Goal: Check status: Check status

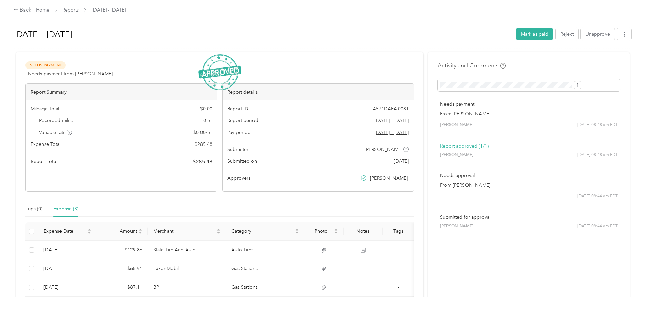
scroll to position [55, 0]
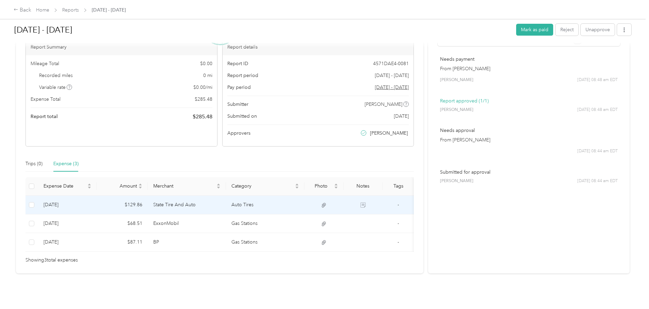
click at [220, 196] on td "State Tire And Auto" at bounding box center [187, 205] width 78 height 19
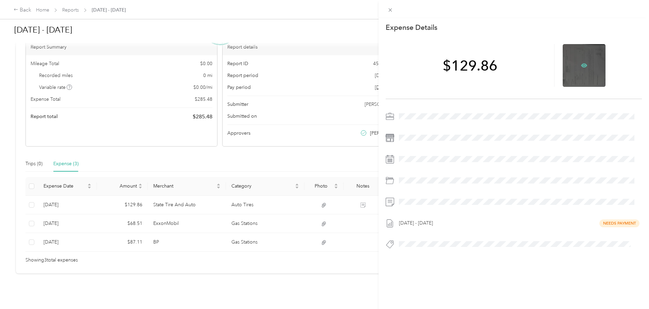
click at [583, 66] on icon at bounding box center [584, 66] width 2 height 2
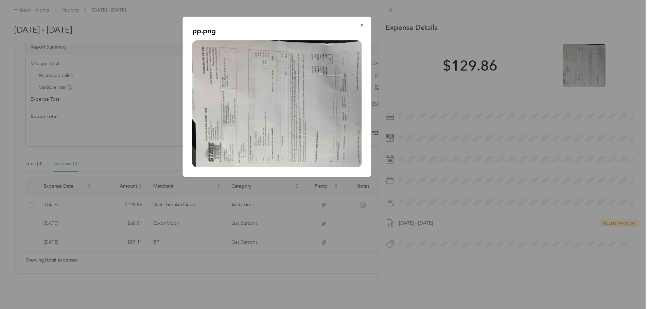
click at [282, 101] on img at bounding box center [276, 103] width 169 height 127
click at [363, 26] on icon "button" at bounding box center [361, 25] width 5 height 5
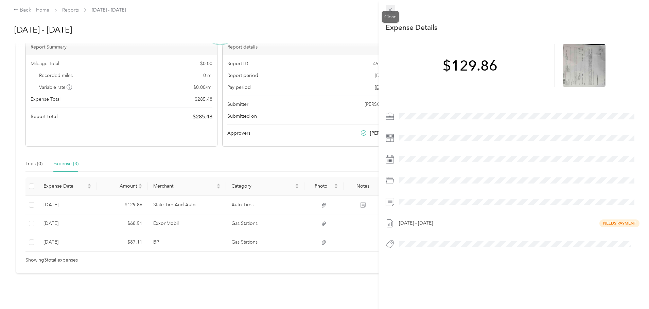
click at [391, 8] on icon at bounding box center [390, 10] width 6 height 6
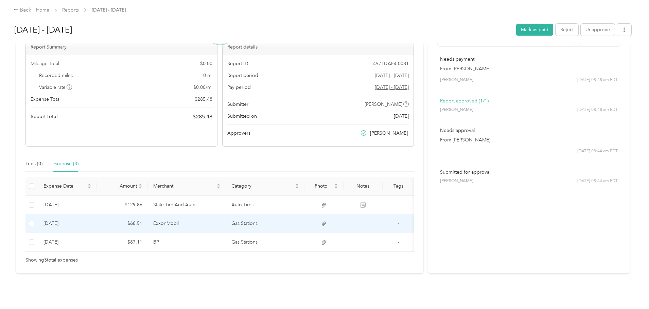
click at [209, 215] on td "ExxonMobil" at bounding box center [187, 224] width 78 height 19
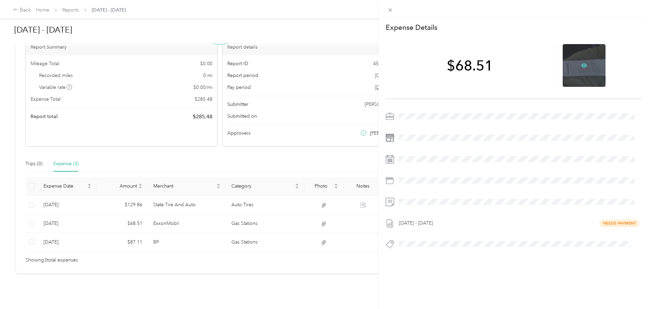
click at [583, 65] on icon at bounding box center [584, 66] width 2 height 2
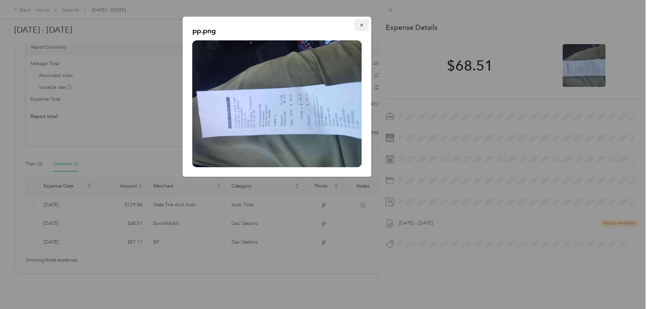
click at [362, 24] on icon "button" at bounding box center [361, 25] width 5 height 5
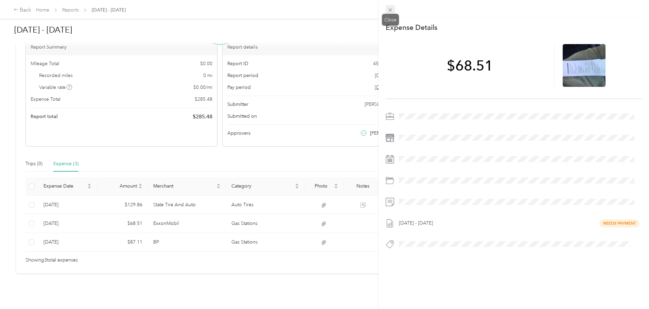
click at [392, 8] on icon at bounding box center [390, 10] width 6 height 6
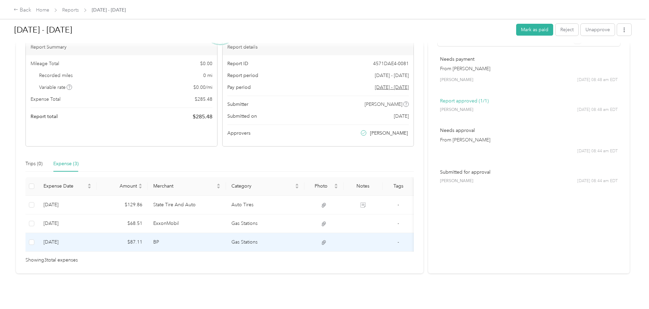
click at [226, 233] on td "BP" at bounding box center [187, 242] width 78 height 19
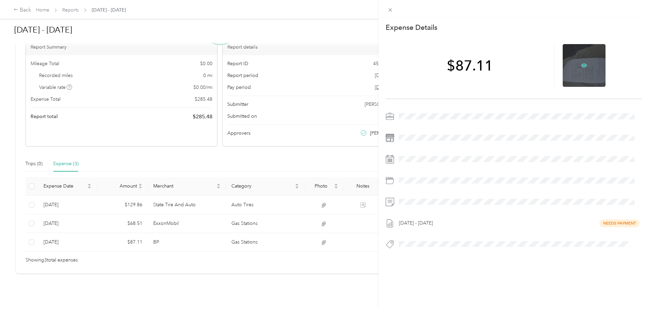
click at [581, 65] on icon at bounding box center [584, 65] width 6 height 6
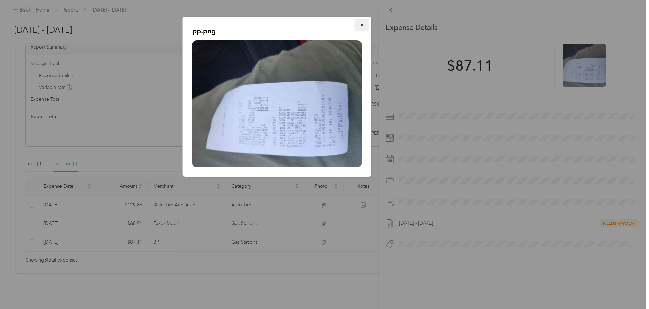
click at [360, 22] on span "button" at bounding box center [361, 25] width 5 height 6
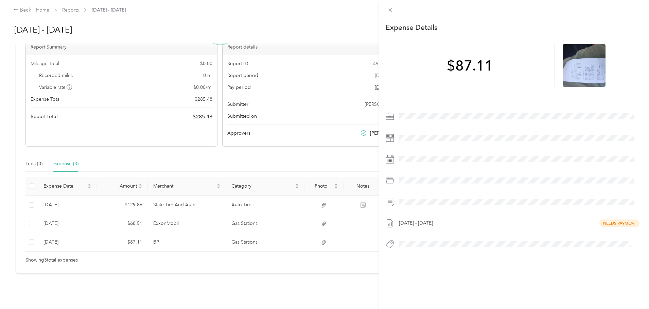
click at [393, 6] on span at bounding box center [390, 10] width 10 height 10
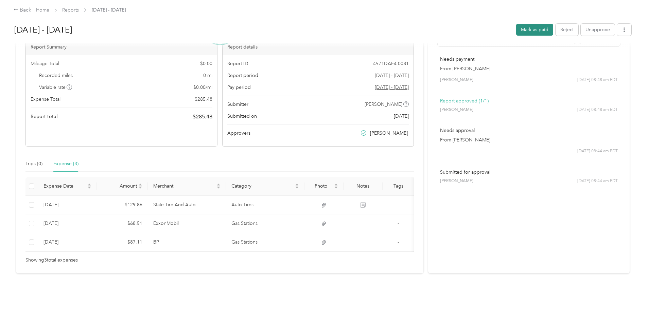
click at [516, 30] on button "Mark as paid" at bounding box center [534, 30] width 37 height 12
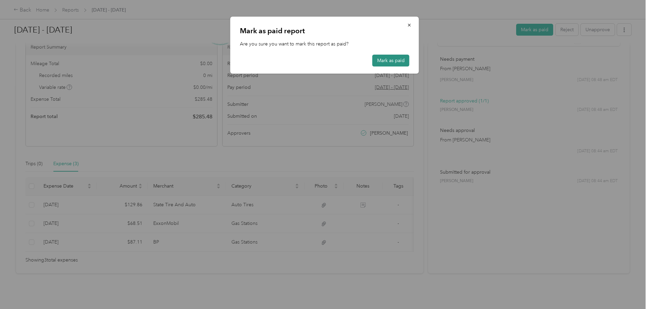
click at [387, 59] on button "Mark as paid" at bounding box center [390, 61] width 37 height 12
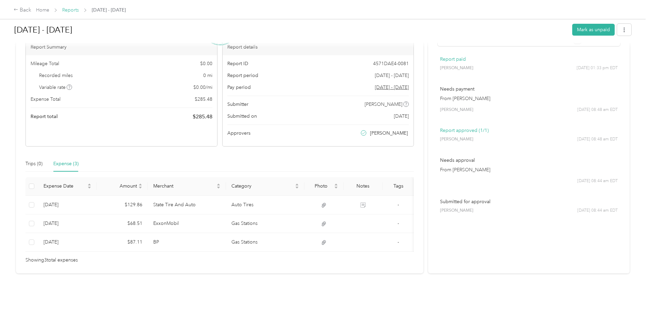
click at [79, 9] on link "Reports" at bounding box center [70, 10] width 17 height 6
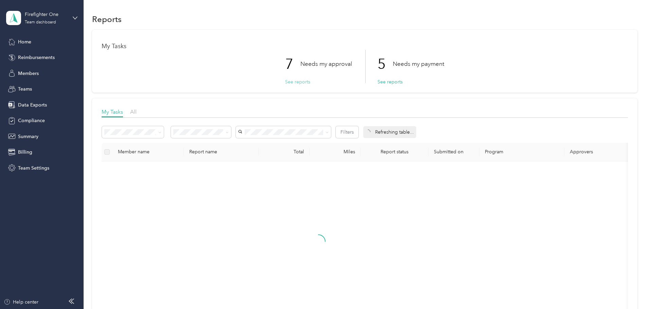
click at [300, 83] on button "See reports" at bounding box center [297, 81] width 25 height 7
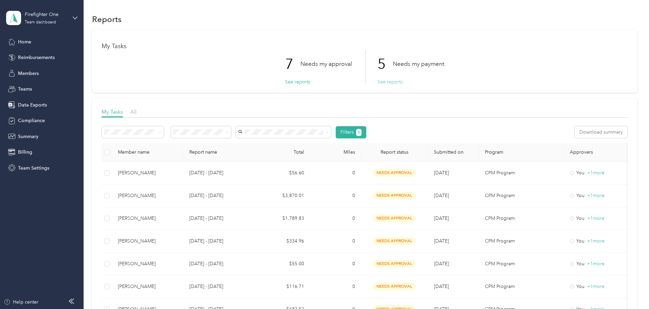
click at [388, 82] on button "See reports" at bounding box center [389, 81] width 25 height 7
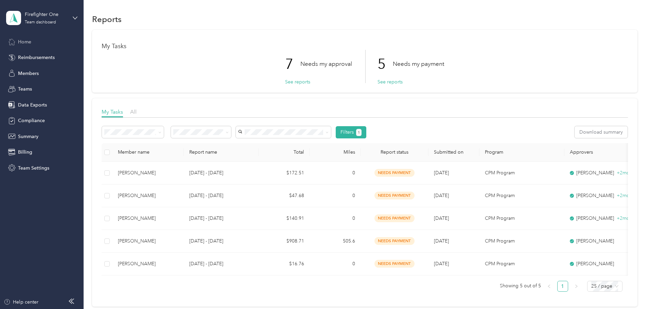
click at [28, 41] on span "Home" at bounding box center [24, 41] width 13 height 7
